Goal: Check status: Check status

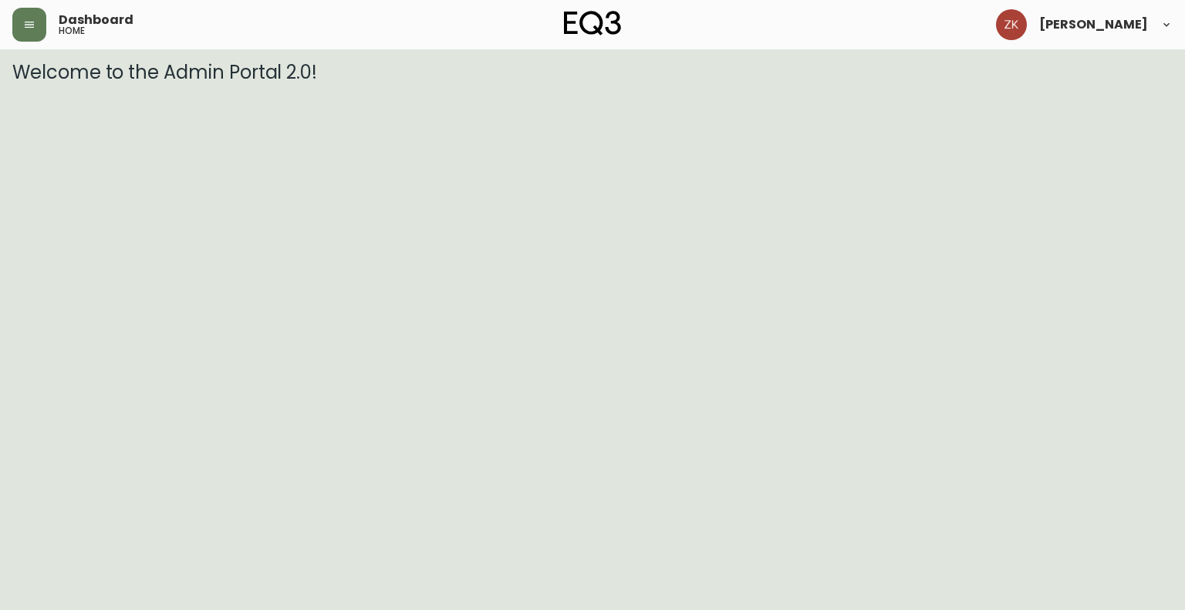
click at [47, 18] on div "Dashboard home" at bounding box center [205, 25] width 387 height 34
click at [38, 29] on button "button" at bounding box center [29, 25] width 34 height 34
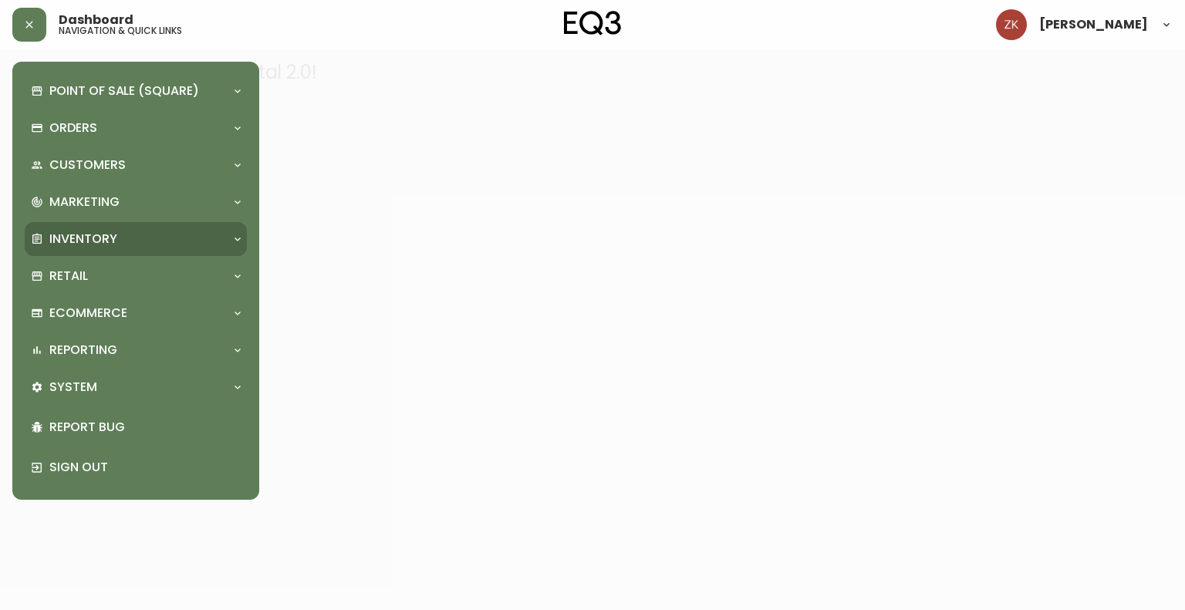
click at [120, 244] on div "Inventory" at bounding box center [128, 239] width 194 height 17
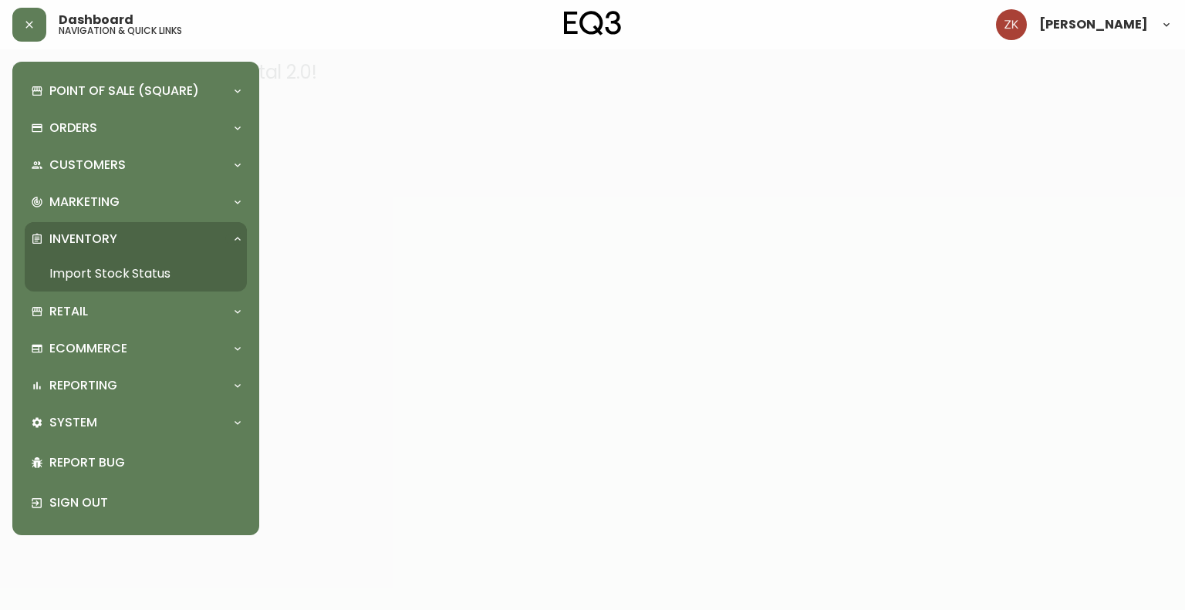
click at [140, 268] on link "Import Stock Status" at bounding box center [136, 273] width 222 height 35
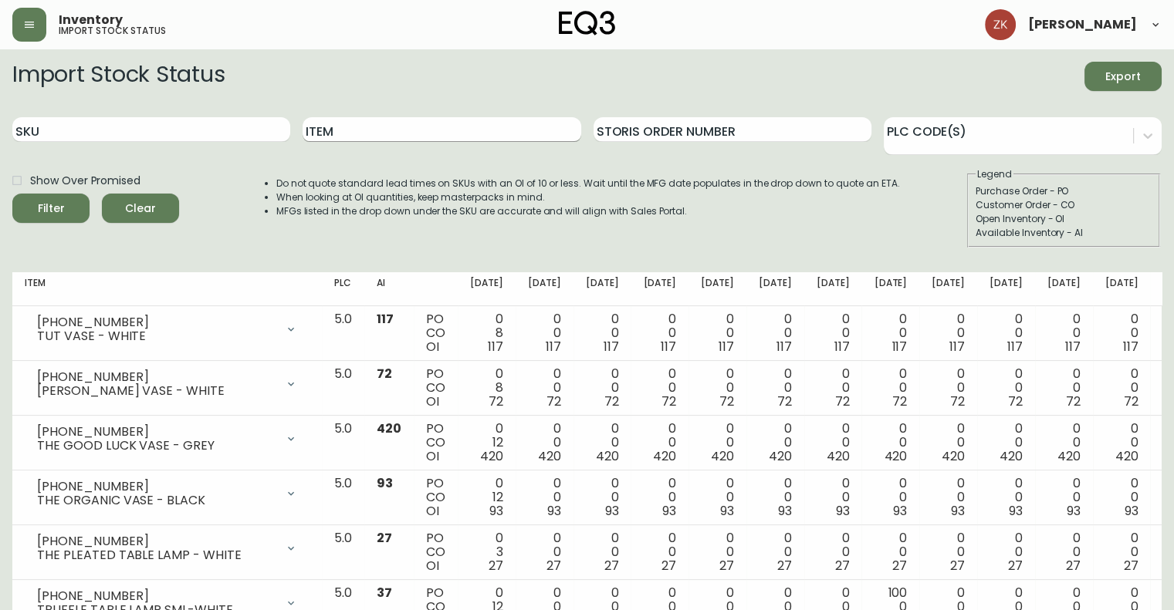
click at [316, 133] on input "Item" at bounding box center [441, 129] width 278 height 25
click at [12, 194] on button "Filter" at bounding box center [50, 208] width 77 height 29
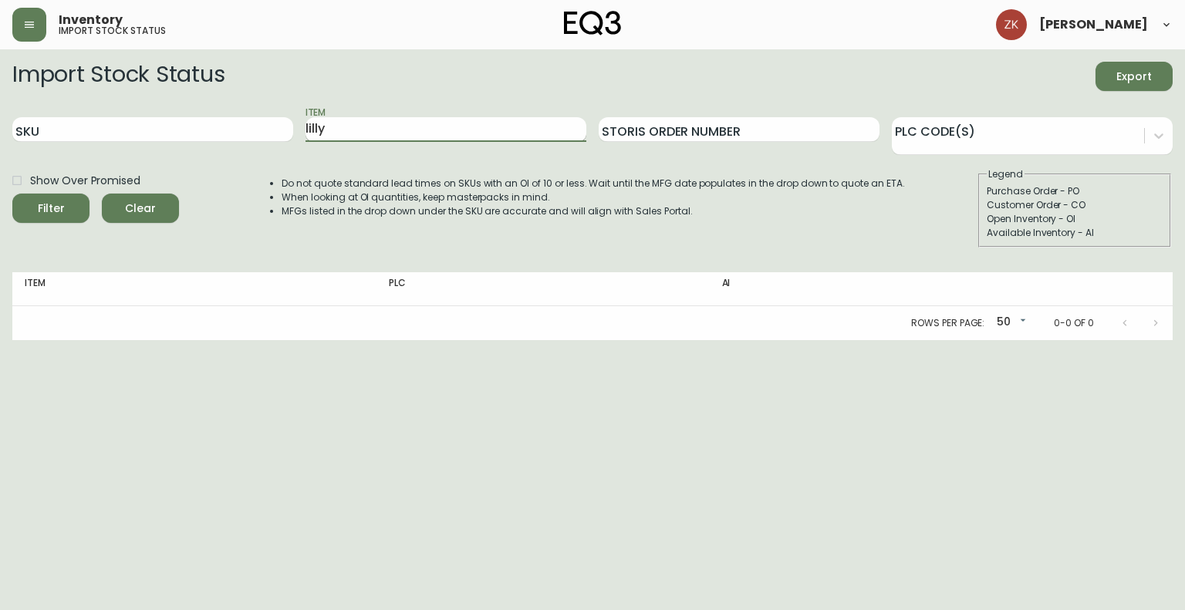
type input "lilly"
click at [12, 194] on button "Filter" at bounding box center [50, 208] width 77 height 29
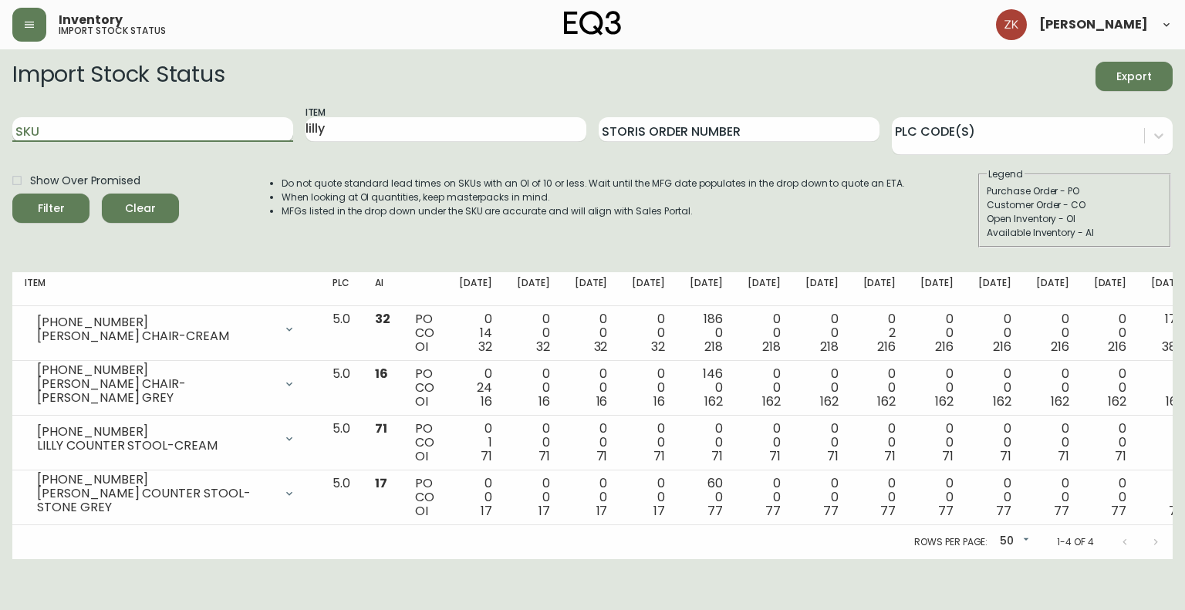
click at [133, 129] on input "SKU" at bounding box center [152, 129] width 281 height 25
click at [329, 130] on input "lilly" at bounding box center [446, 129] width 281 height 25
paste input "[PHONE_NUMBER]"
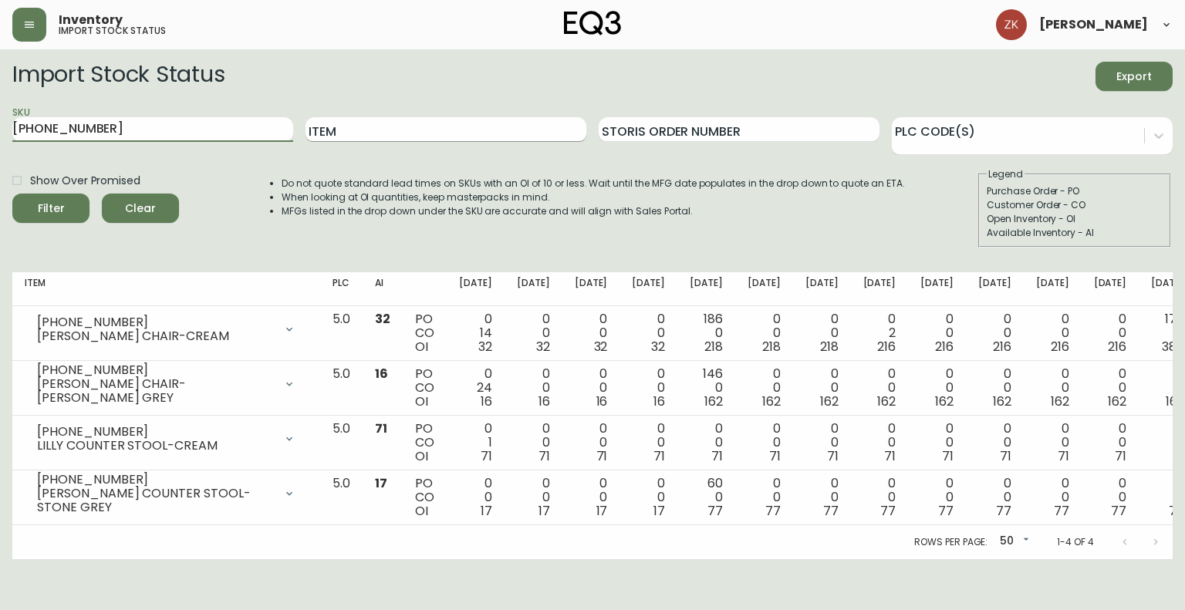
type input "[PHONE_NUMBER]"
click at [12, 194] on button "Filter" at bounding box center [50, 208] width 77 height 29
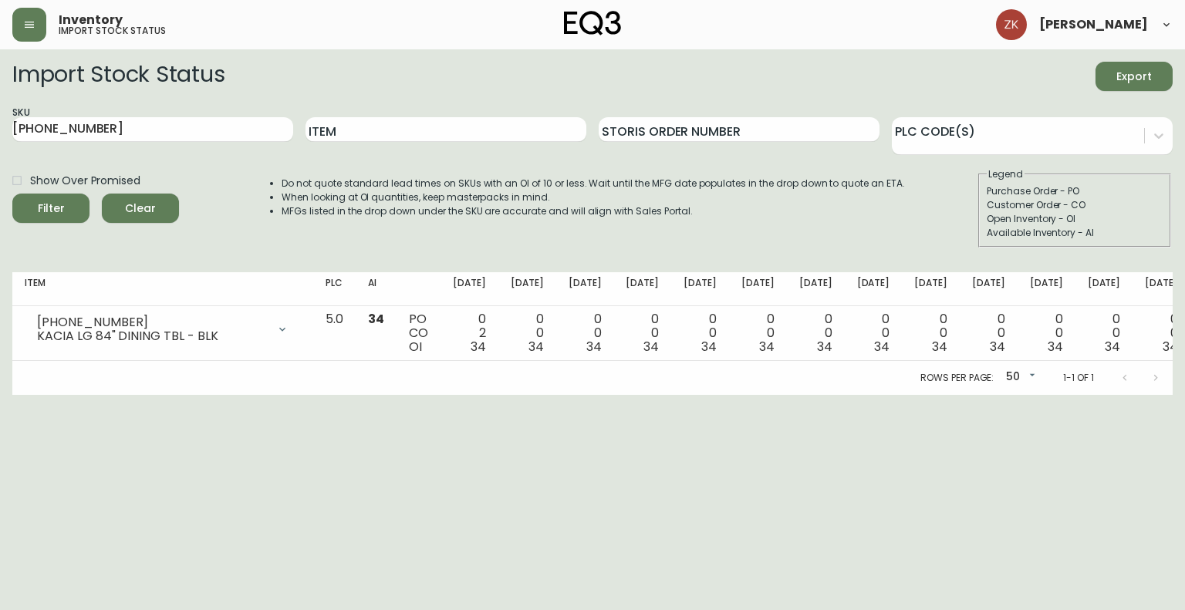
click at [195, 395] on html "Inventory import stock status [PERSON_NAME] Import Stock Status Export SKU [PHO…" at bounding box center [592, 197] width 1185 height 395
click at [188, 395] on html "Inventory import stock status [PERSON_NAME] Import Stock Status Export SKU [PHO…" at bounding box center [592, 197] width 1185 height 395
